Goal: Information Seeking & Learning: Learn about a topic

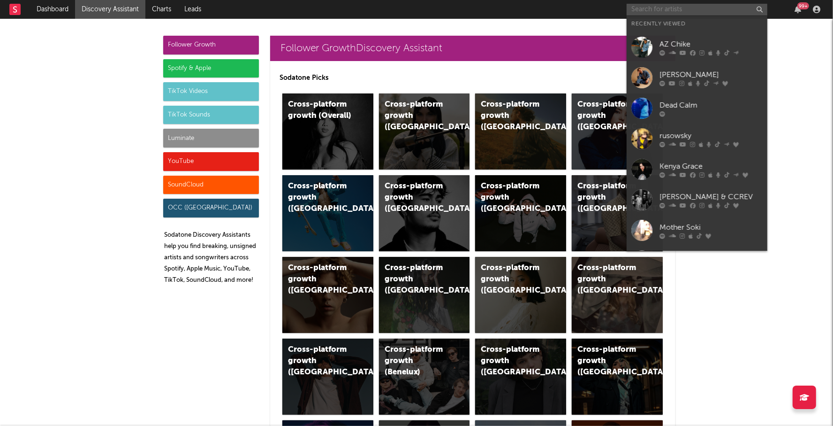
click at [652, 11] on input "text" at bounding box center [697, 10] width 141 height 12
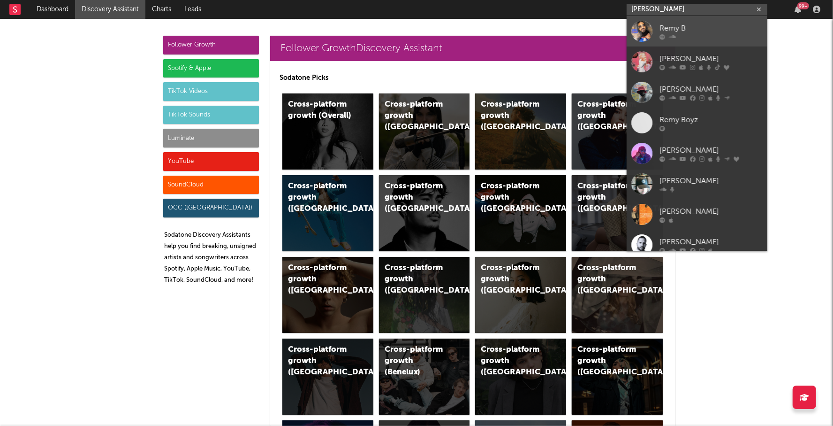
type input "remy bond"
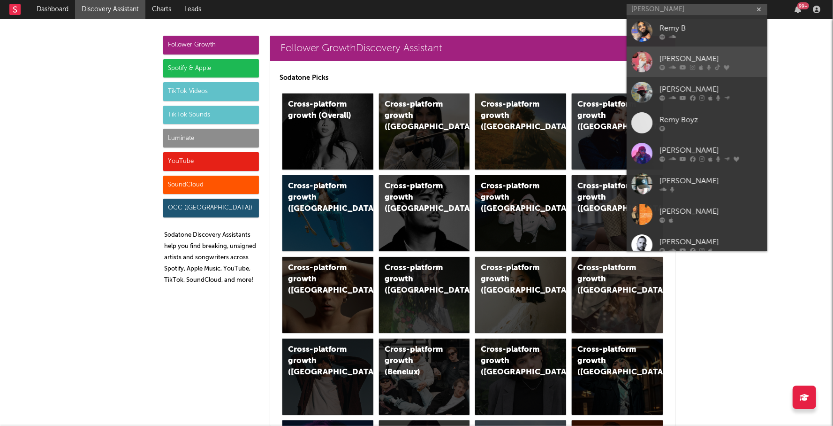
click at [687, 53] on link "Remy Bond" at bounding box center [697, 61] width 141 height 31
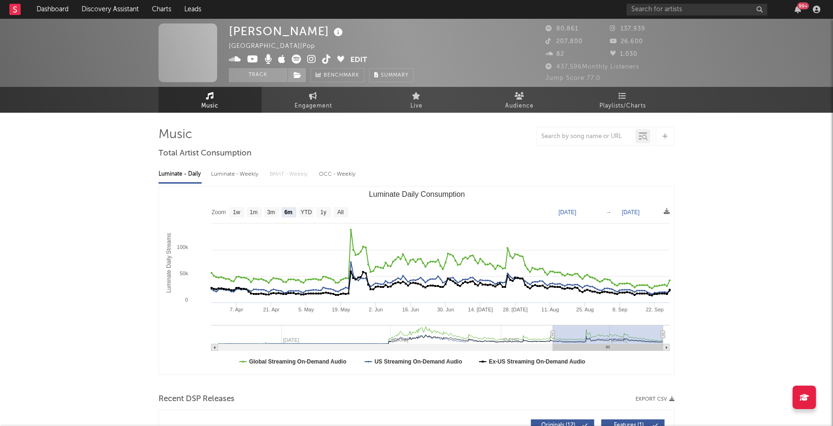
select select "6m"
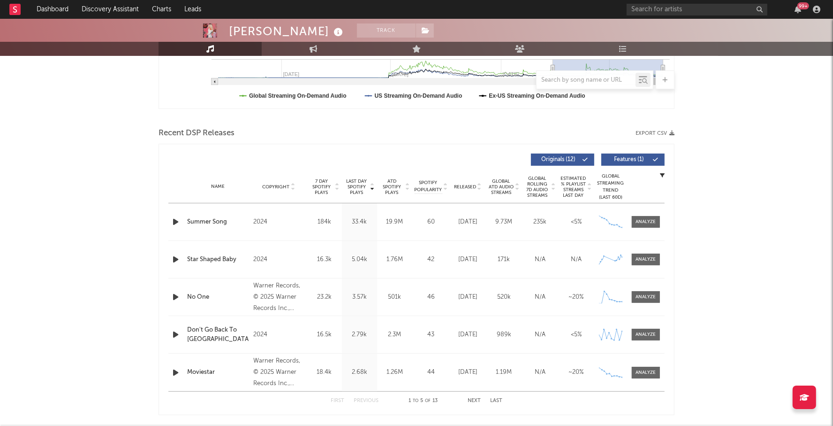
scroll to position [267, 0]
